Goal: Task Accomplishment & Management: Manage account settings

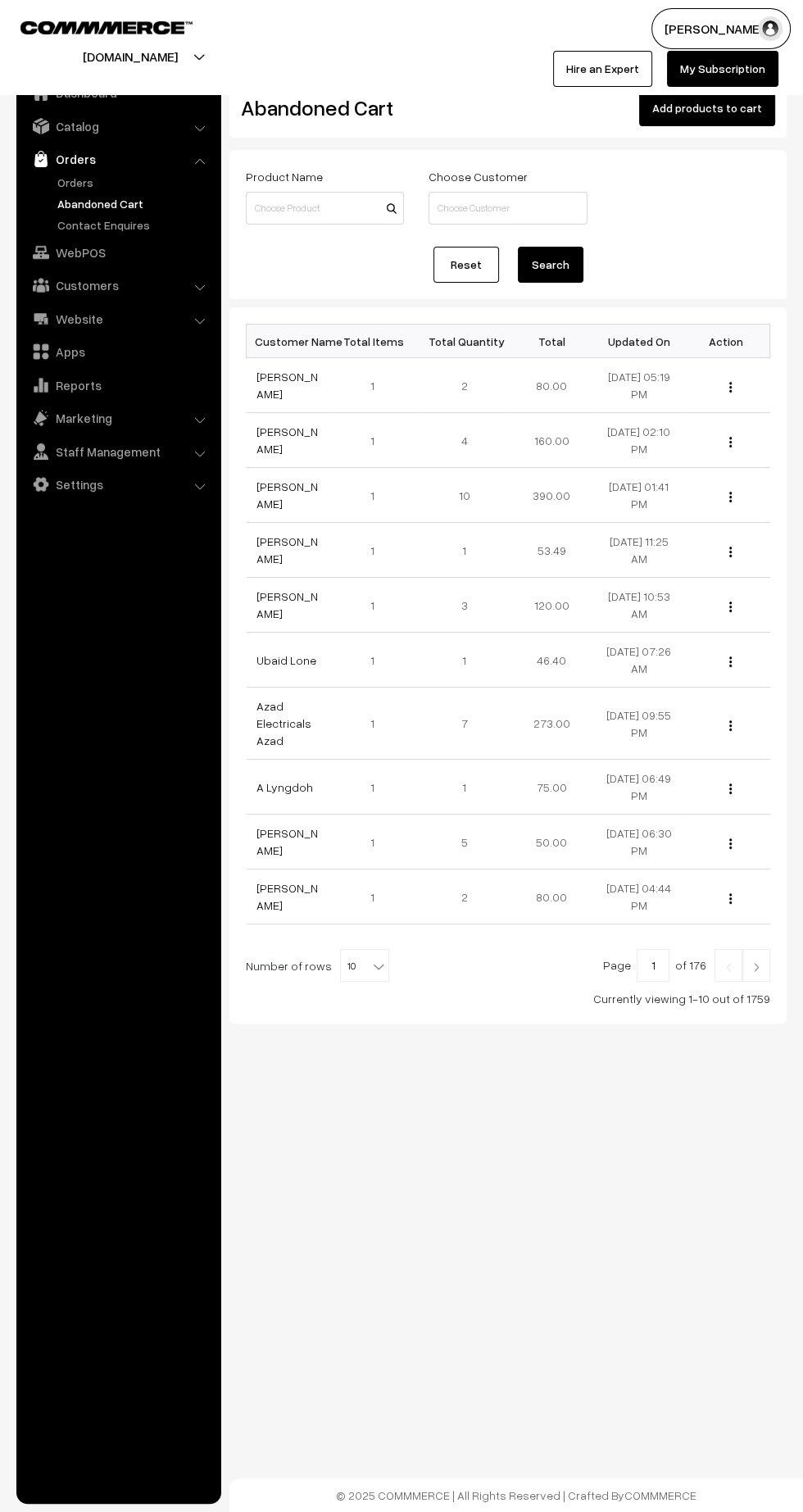
click at [282, 497] on link "Aditya Patel" at bounding box center [287, 495] width 62 height 31
click at [80, 186] on link "Orders" at bounding box center [134, 182] width 163 height 17
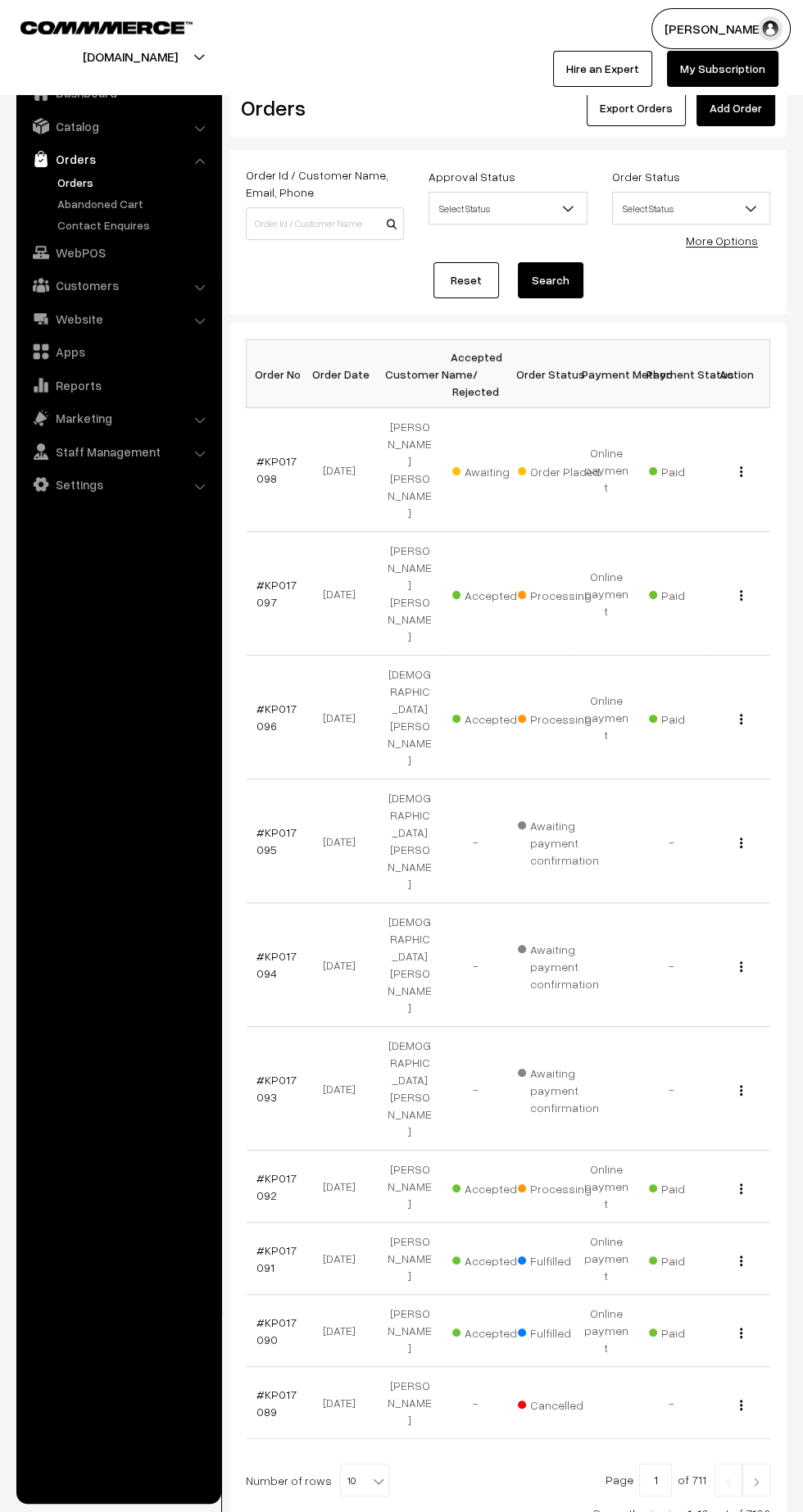
click at [273, 454] on link "#KP017098" at bounding box center [277, 469] width 40 height 31
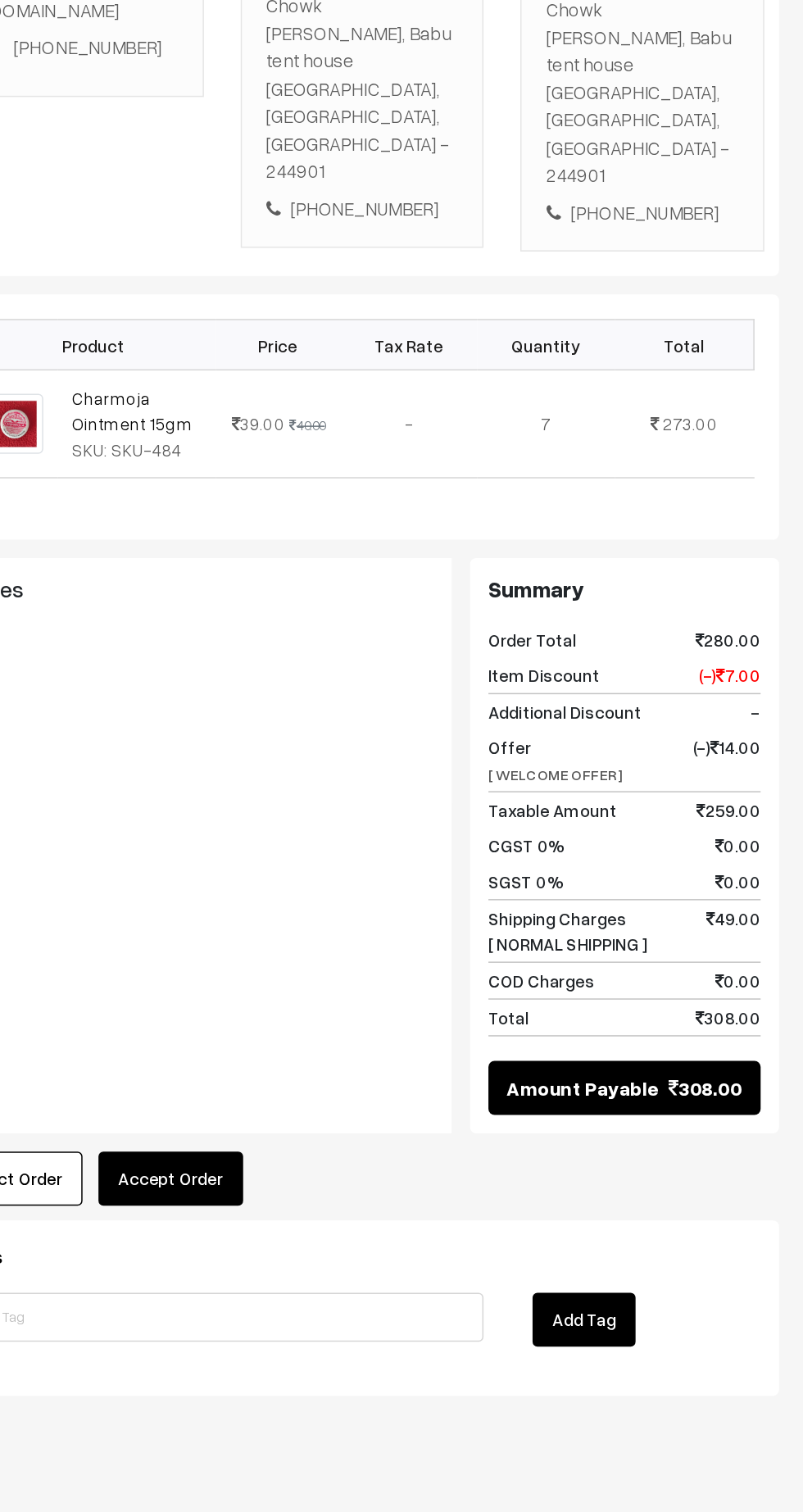
click at [404, 1222] on button "Accept Order" at bounding box center [379, 1239] width 96 height 36
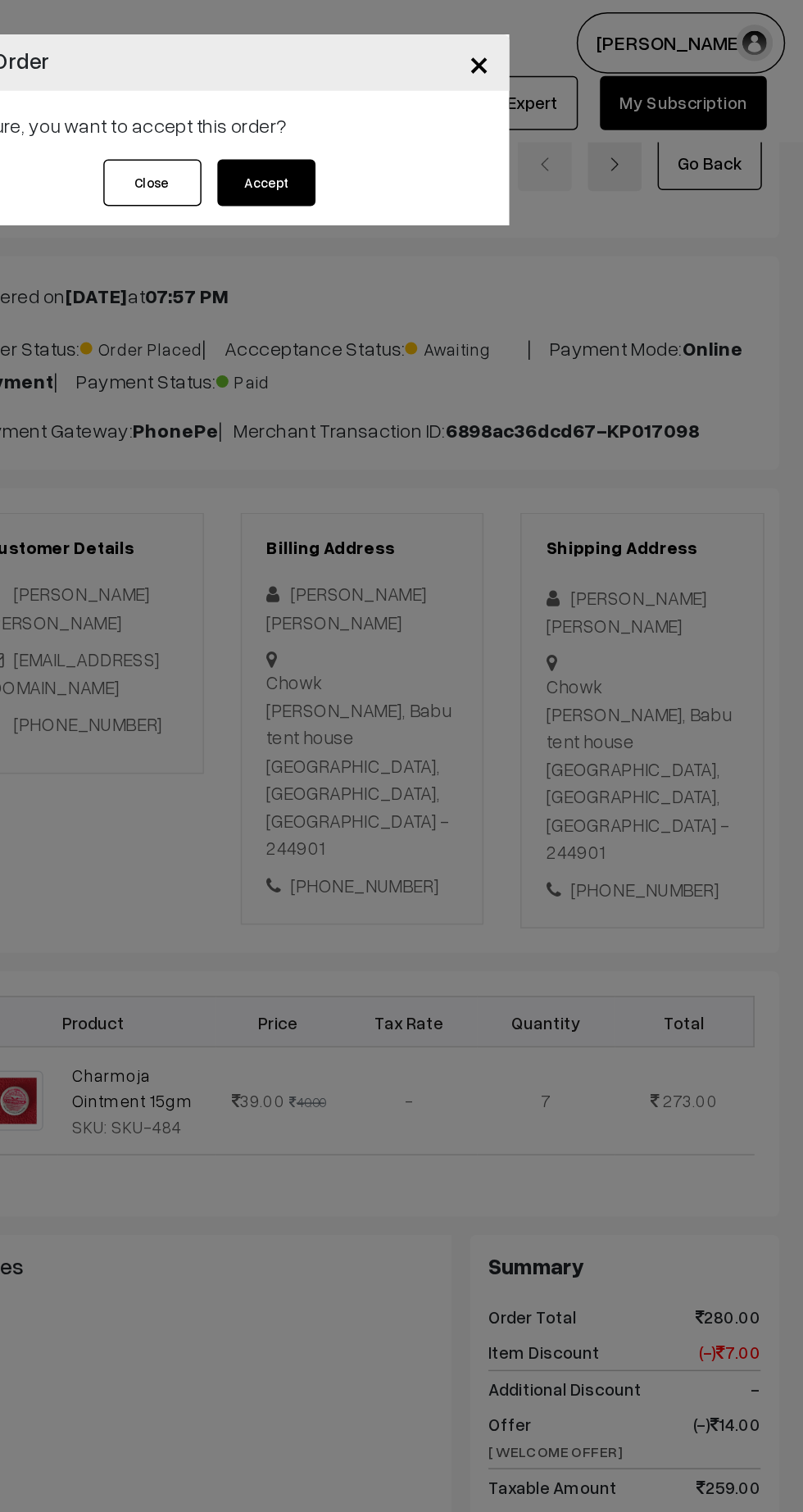
click at [455, 128] on button "Accept" at bounding box center [444, 122] width 65 height 31
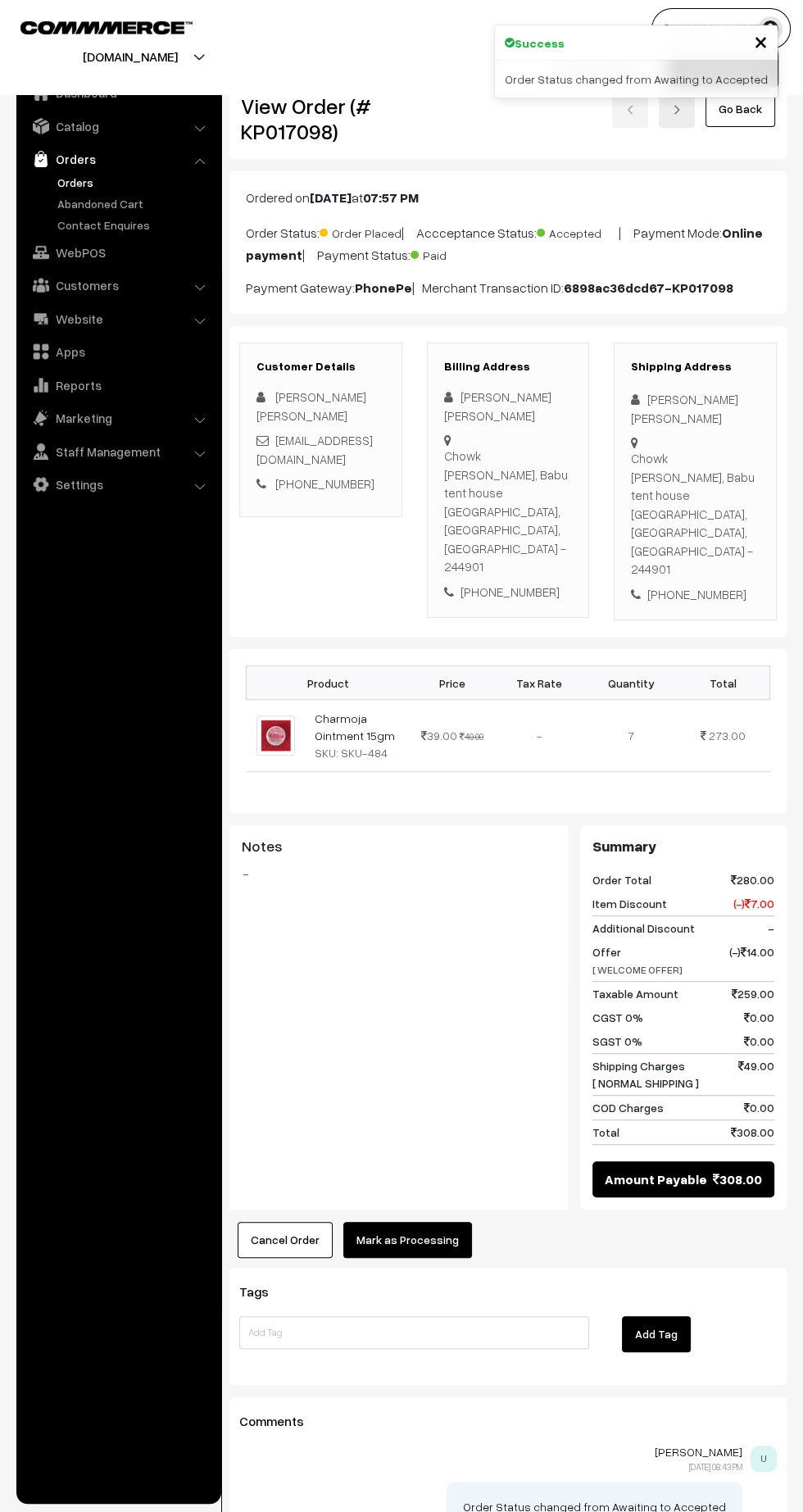
click at [434, 1222] on button "Mark as Processing" at bounding box center [408, 1239] width 129 height 36
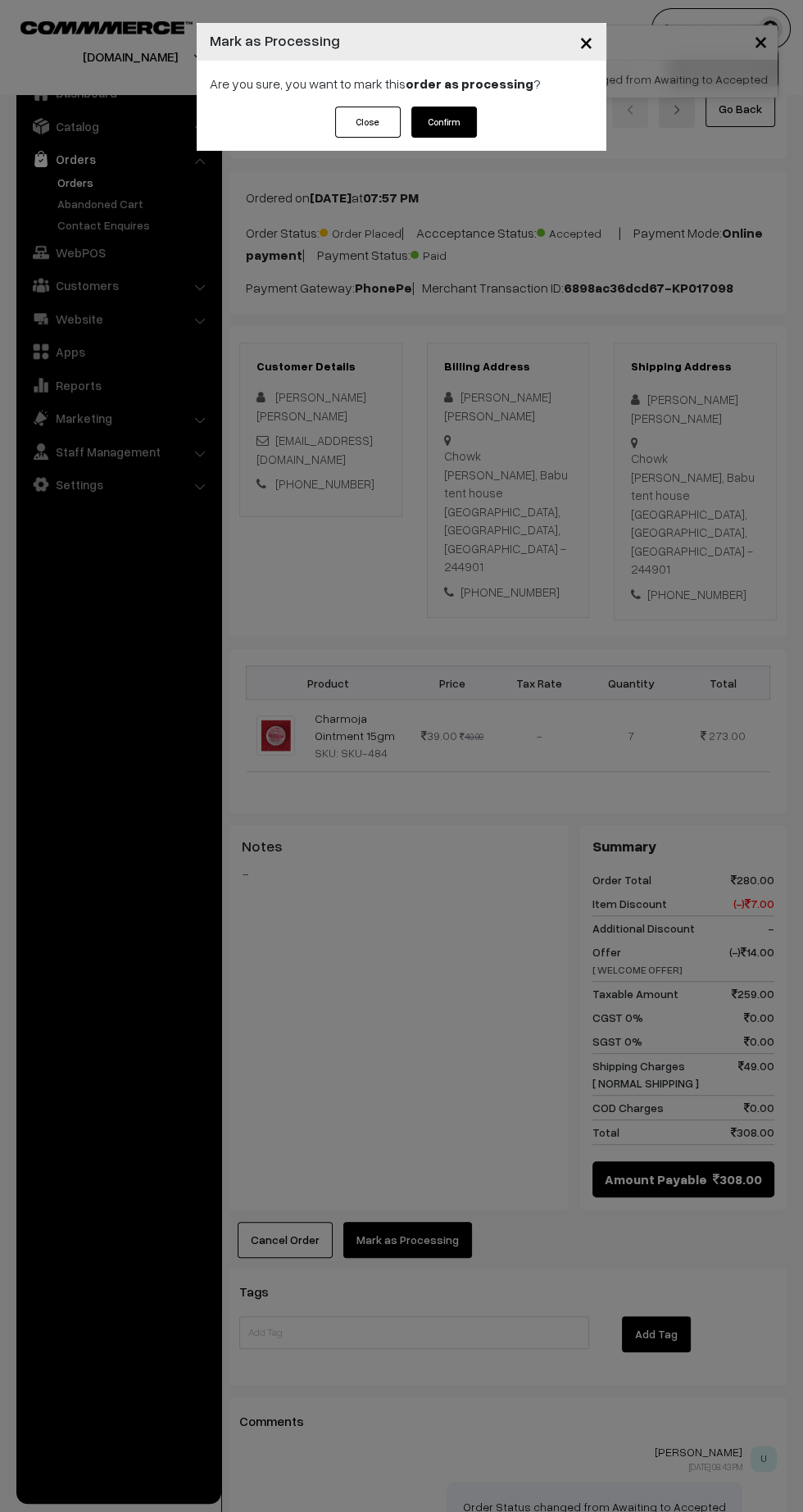
click at [459, 127] on button "Confirm" at bounding box center [444, 122] width 65 height 31
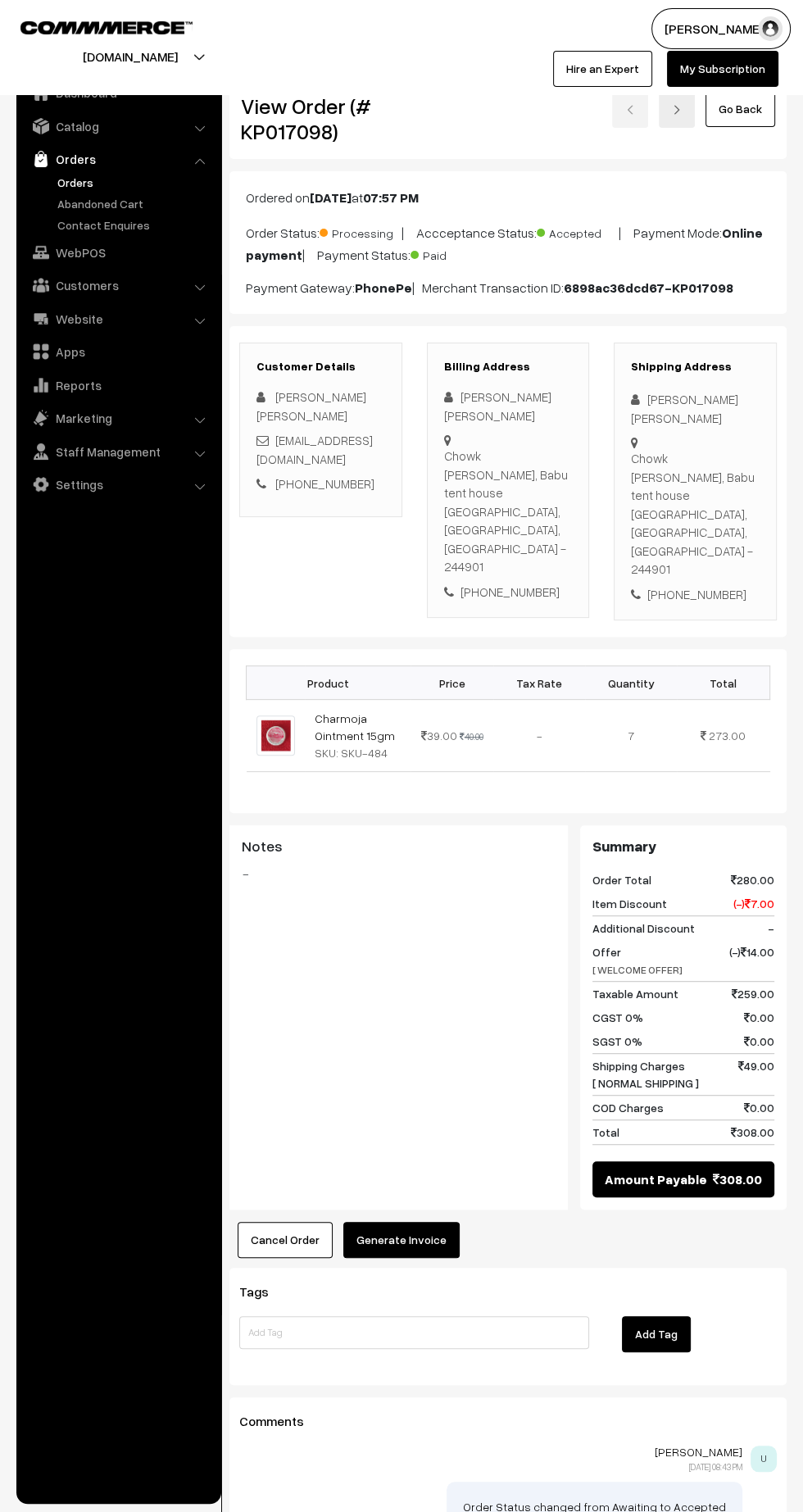
click at [416, 1222] on button "Generate Invoice" at bounding box center [402, 1239] width 117 height 36
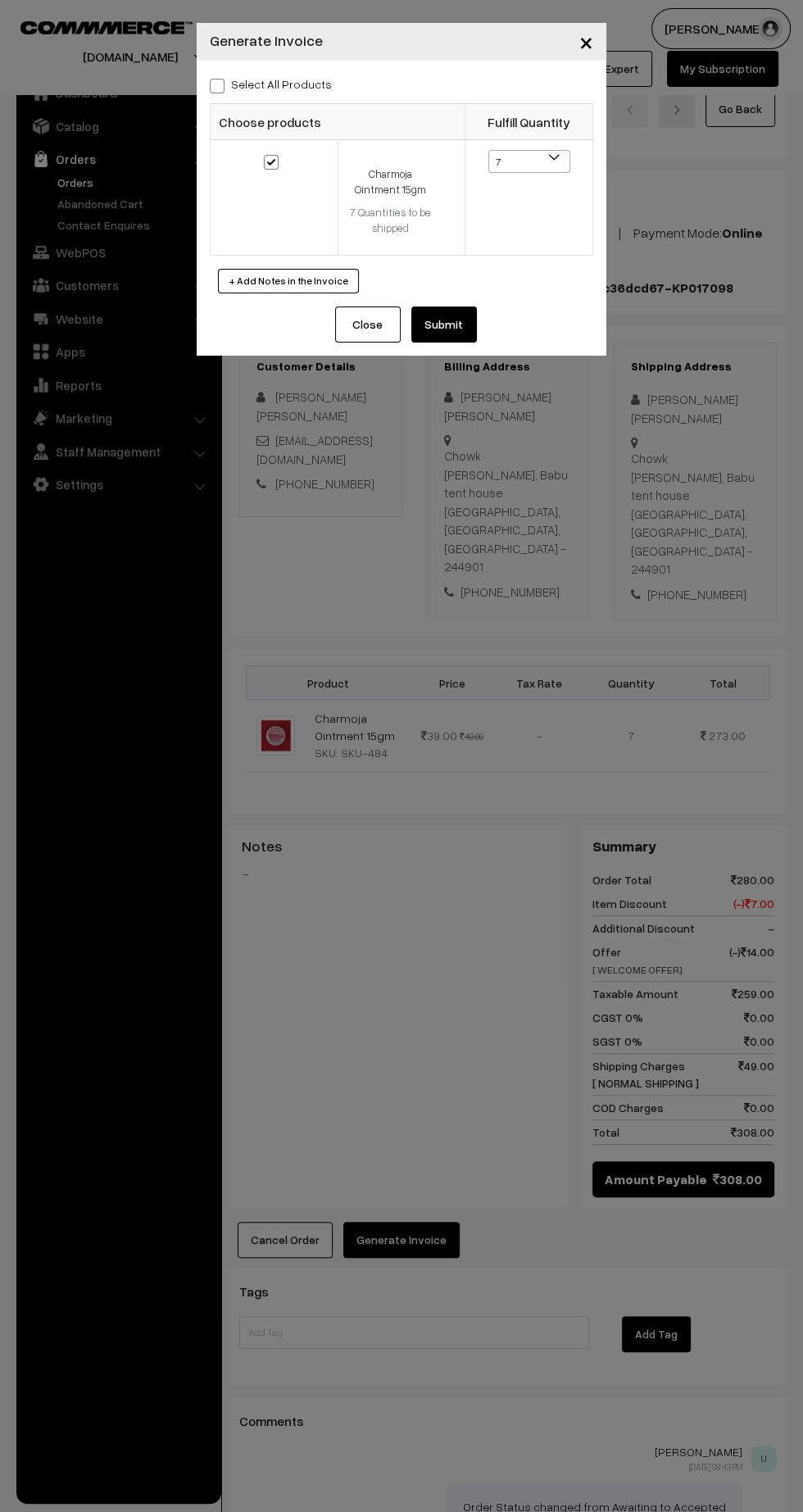
click at [470, 325] on button "Submit" at bounding box center [444, 324] width 65 height 36
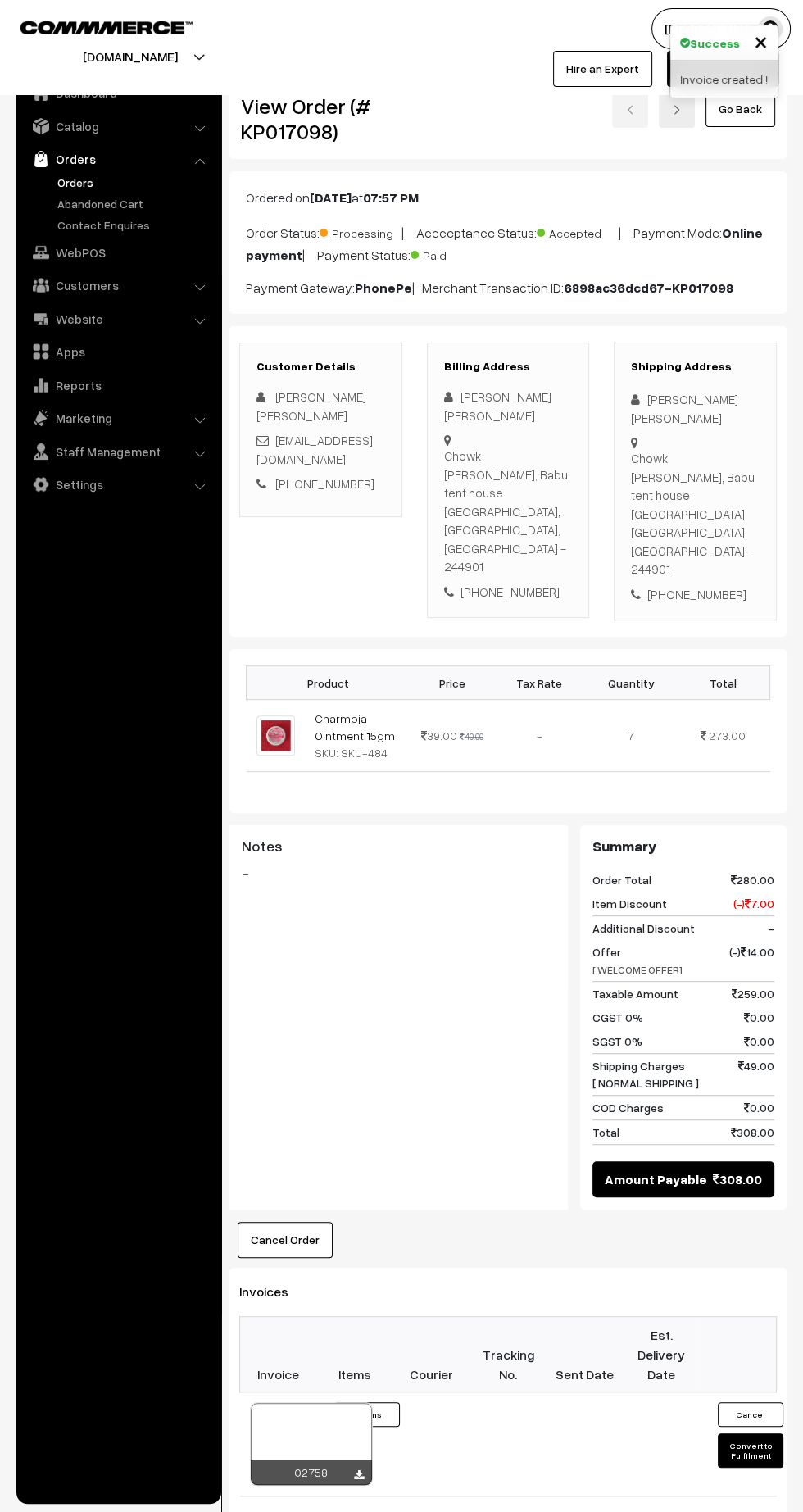
click at [73, 181] on link "Orders" at bounding box center [134, 182] width 163 height 17
